Goal: Information Seeking & Learning: Learn about a topic

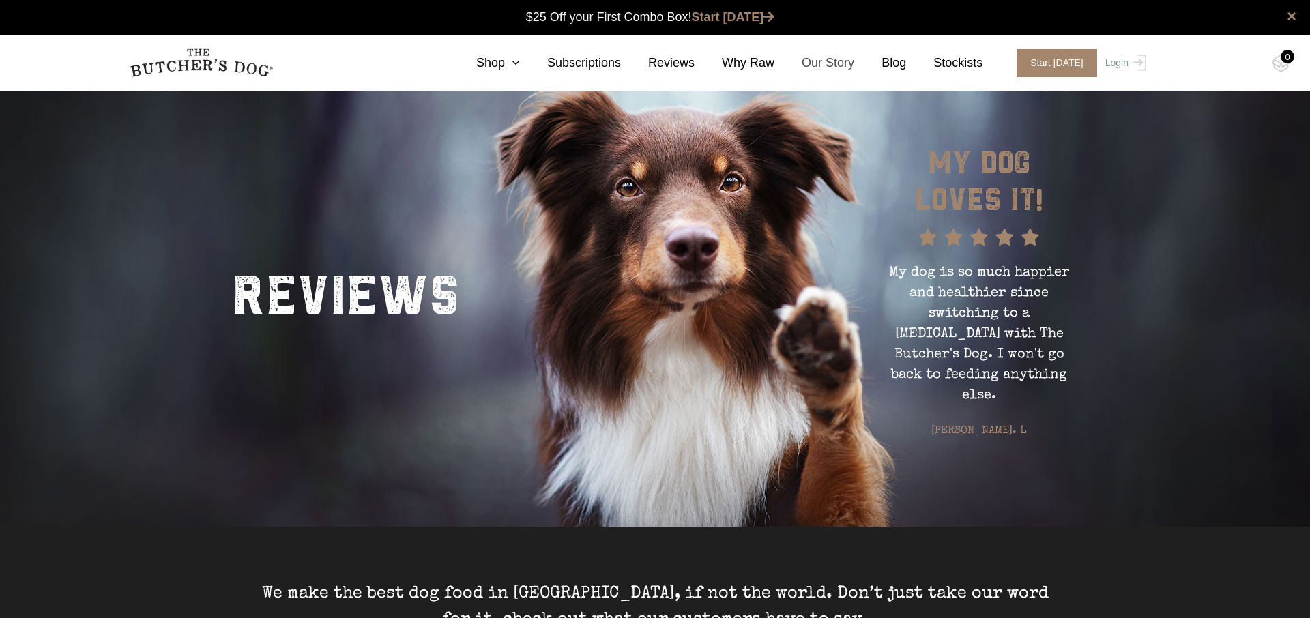
click at [827, 69] on link "Our Story" at bounding box center [815, 63] width 80 height 18
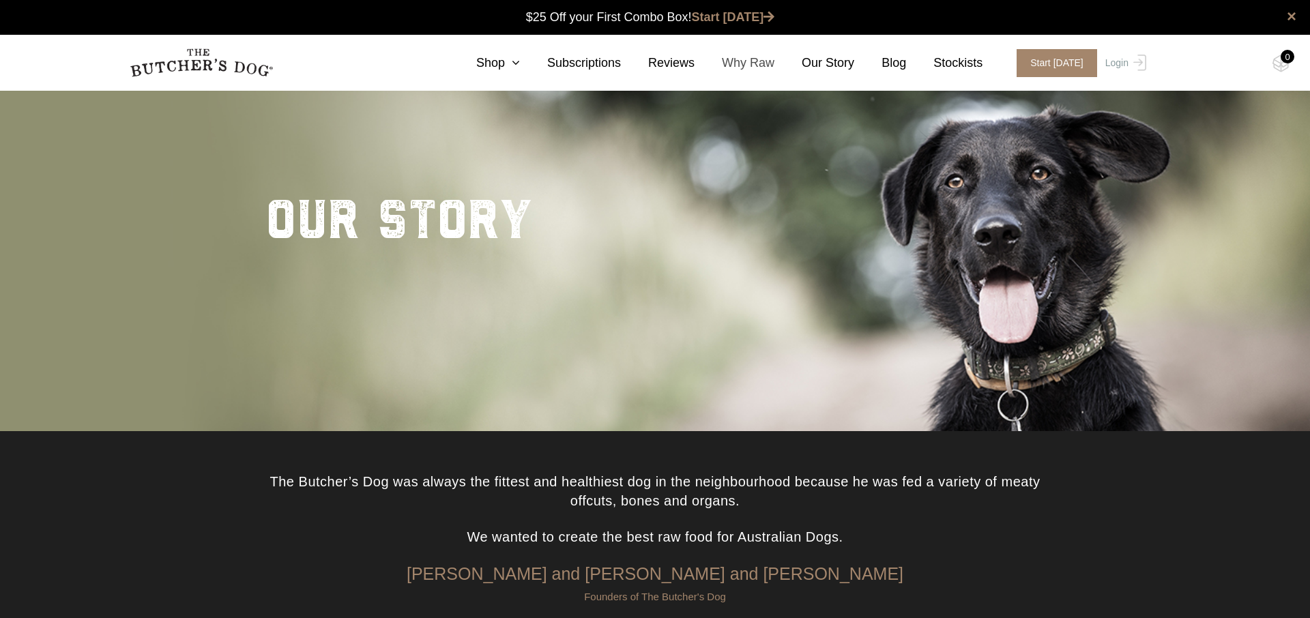
click at [764, 63] on link "Why Raw" at bounding box center [735, 63] width 80 height 18
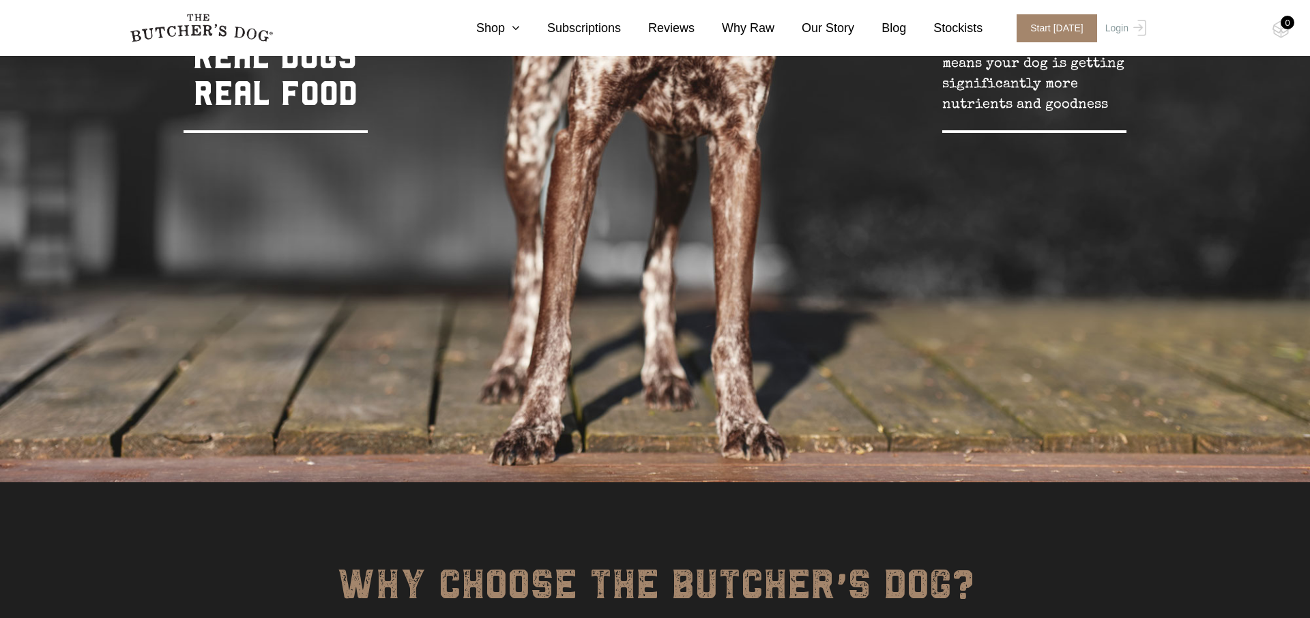
scroll to position [1071, 0]
